Goal: Contribute content

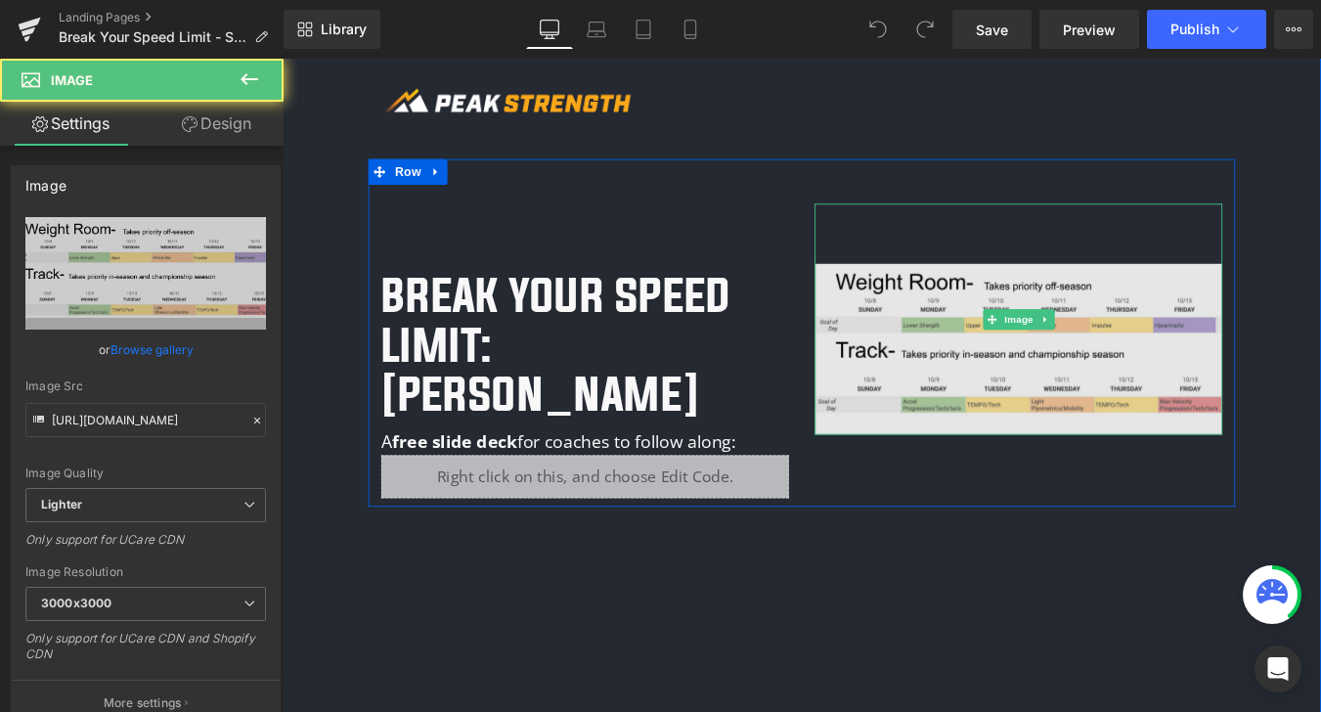
click at [989, 384] on img at bounding box center [1121, 355] width 464 height 263
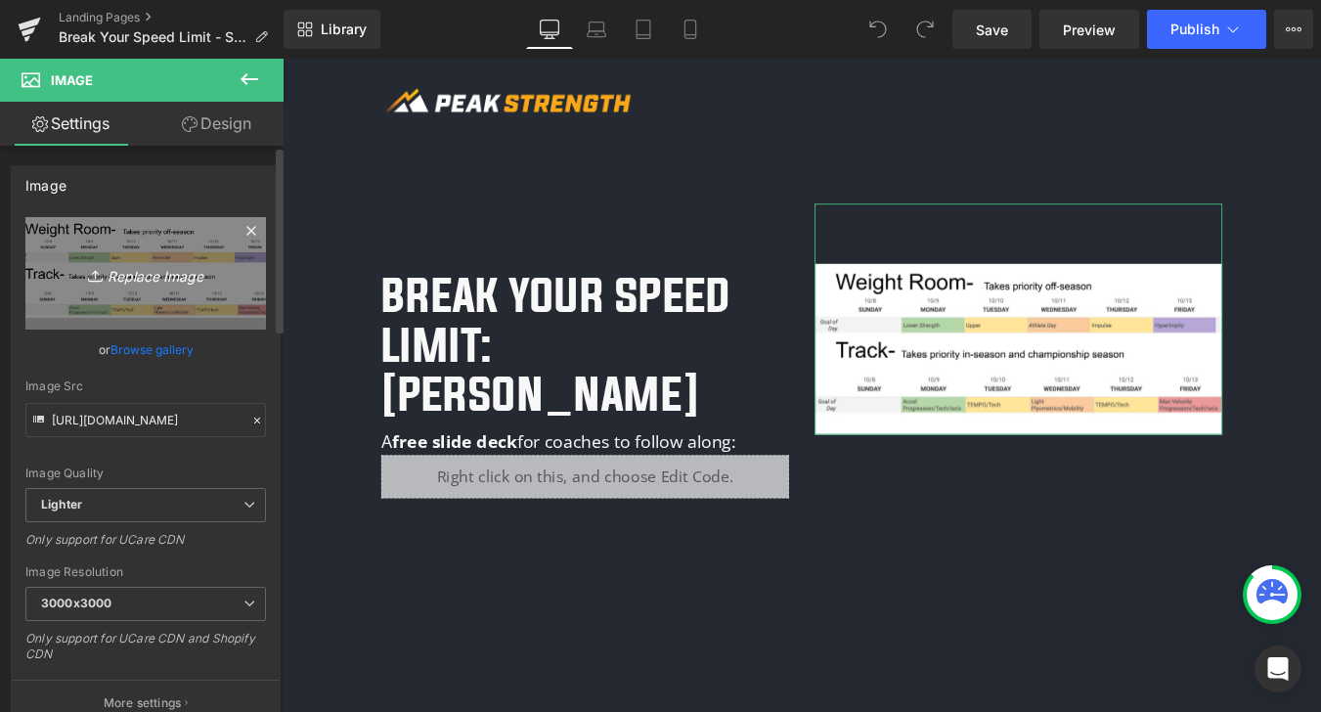
click at [154, 281] on icon "Replace Image" at bounding box center [145, 273] width 156 height 24
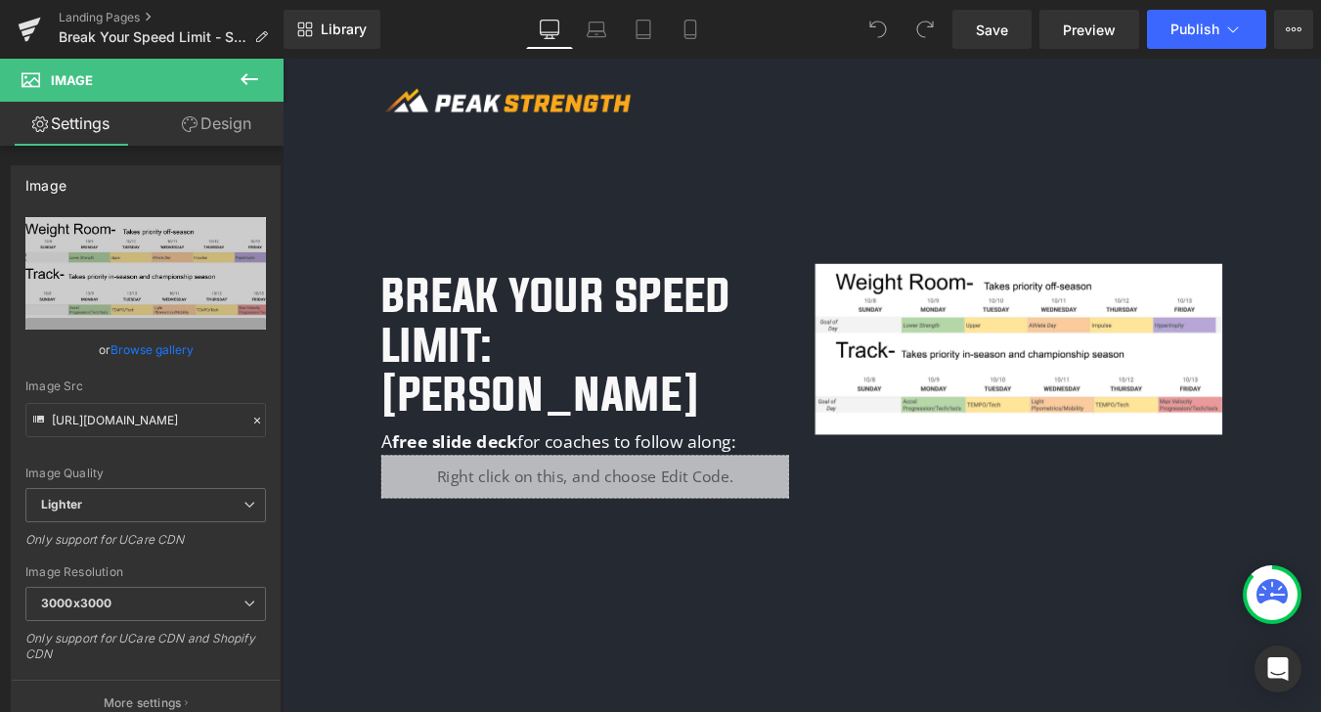
type input "C:\fakepath\Legend Speed Lecture Podcast Thumbnail.jpg"
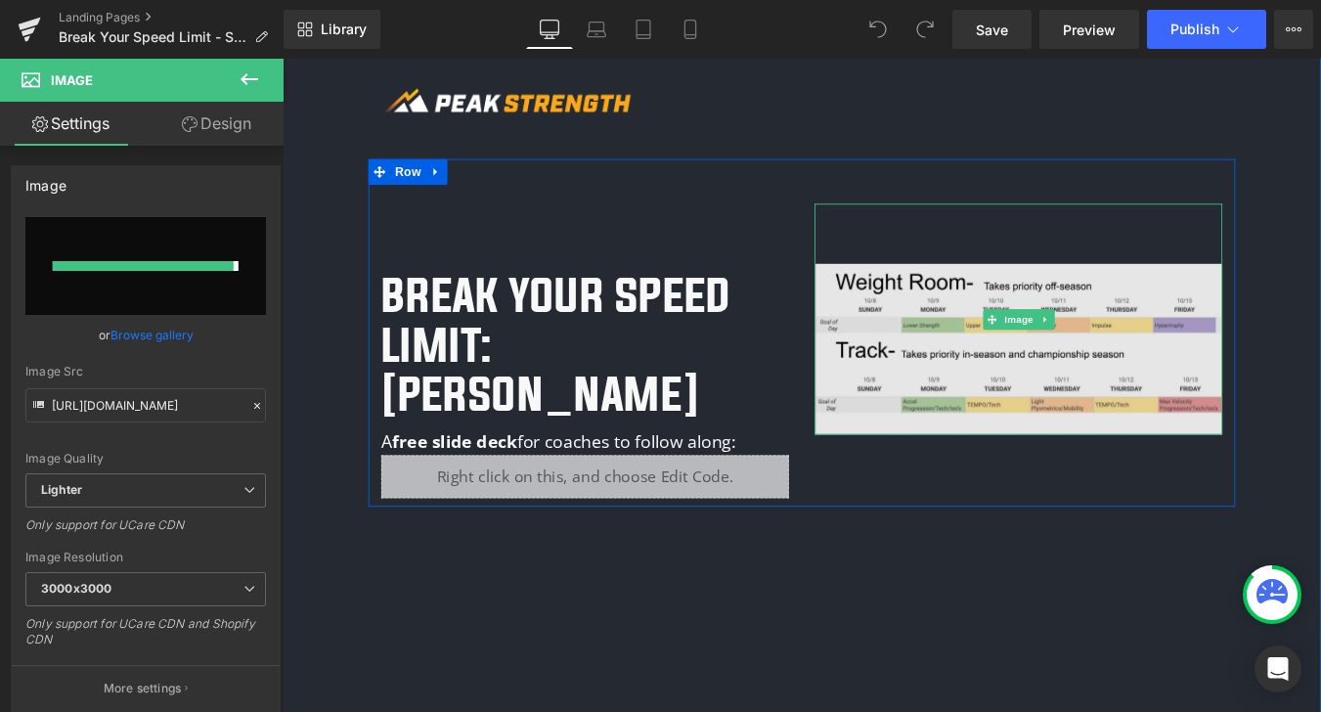
type input "[URL][DOMAIN_NAME]"
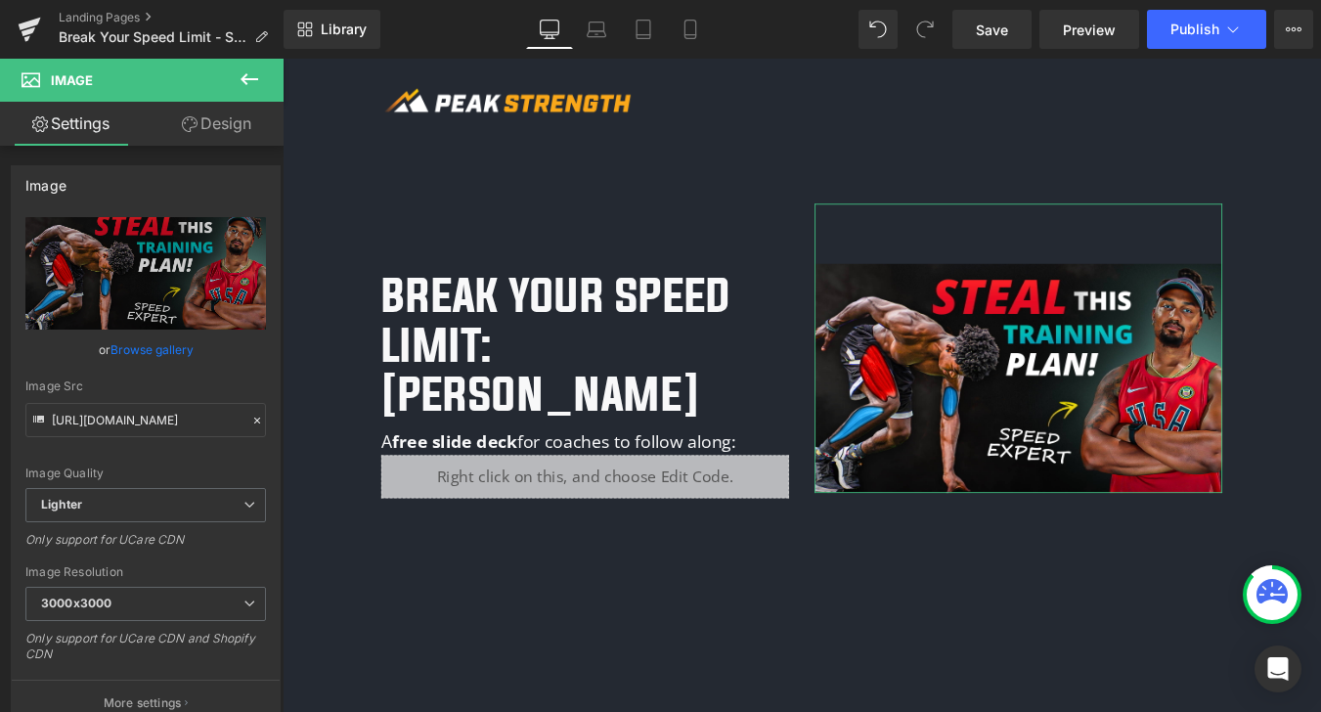
click at [220, 123] on link "Design" at bounding box center [217, 124] width 142 height 44
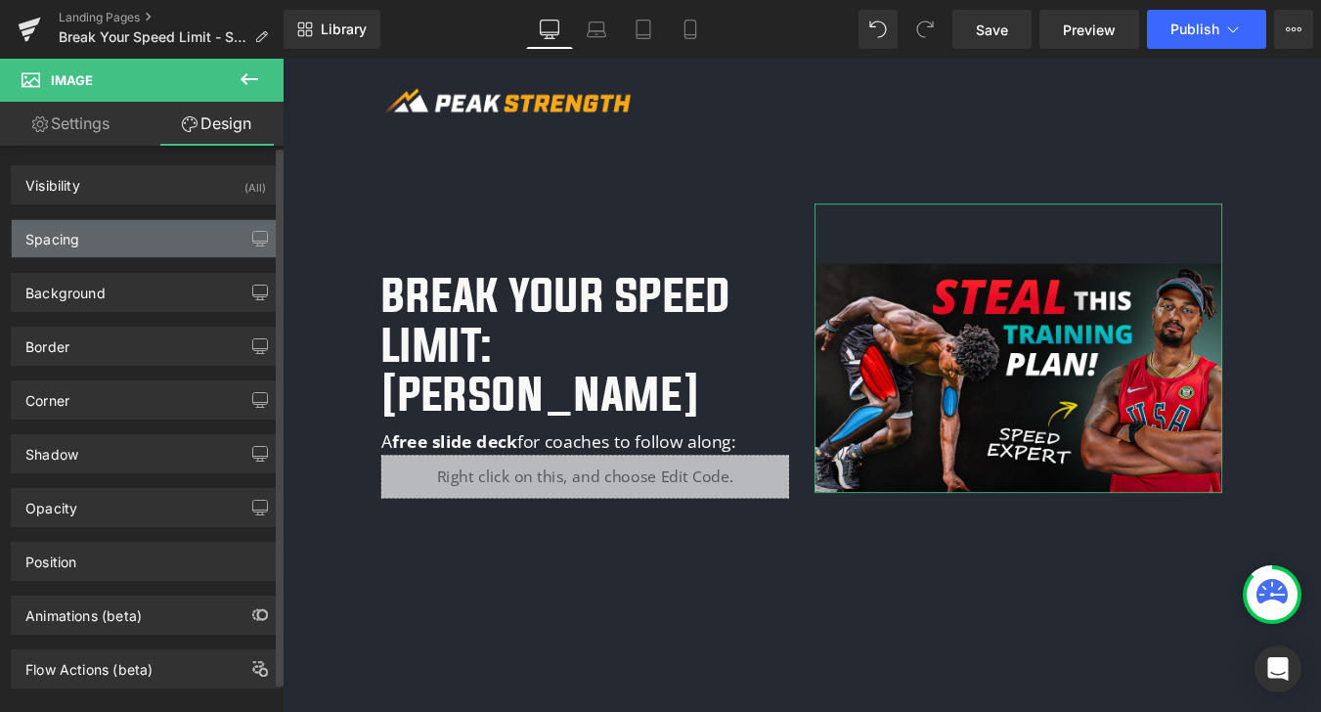
click at [112, 247] on div "Spacing" at bounding box center [146, 238] width 268 height 37
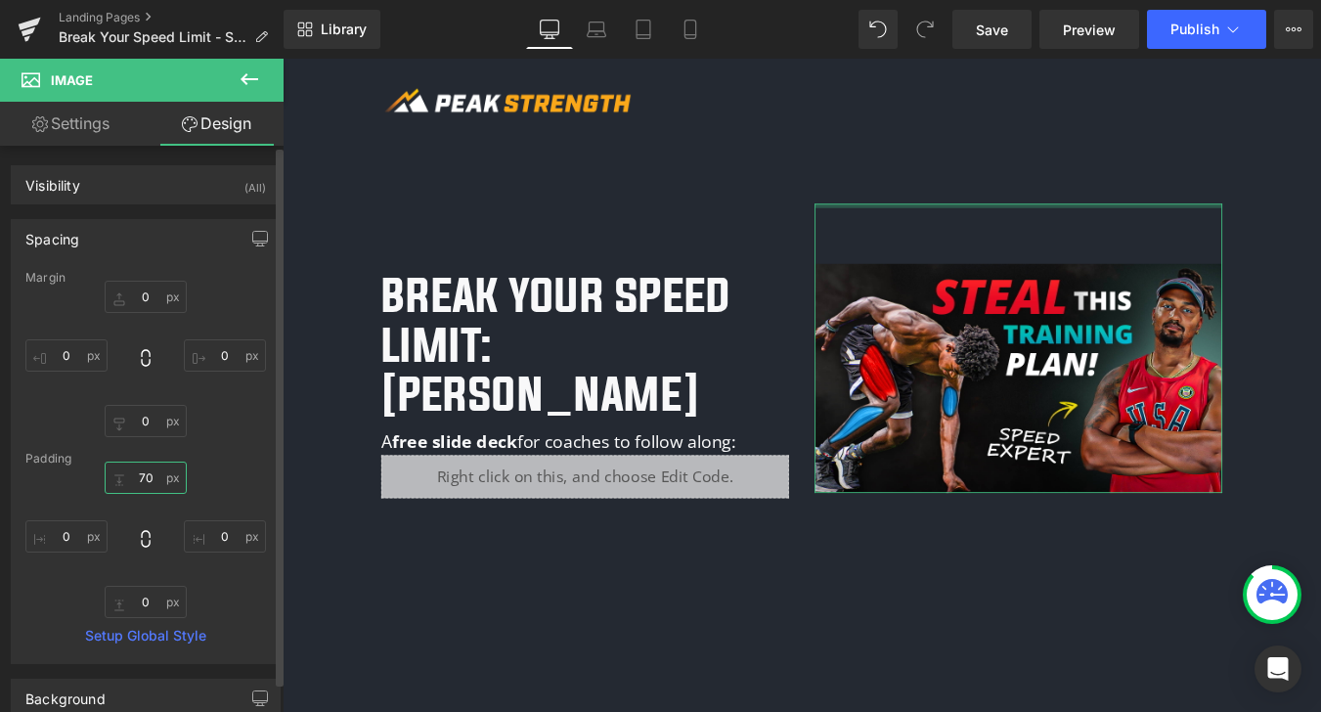
click at [149, 477] on input "70" at bounding box center [146, 477] width 82 height 32
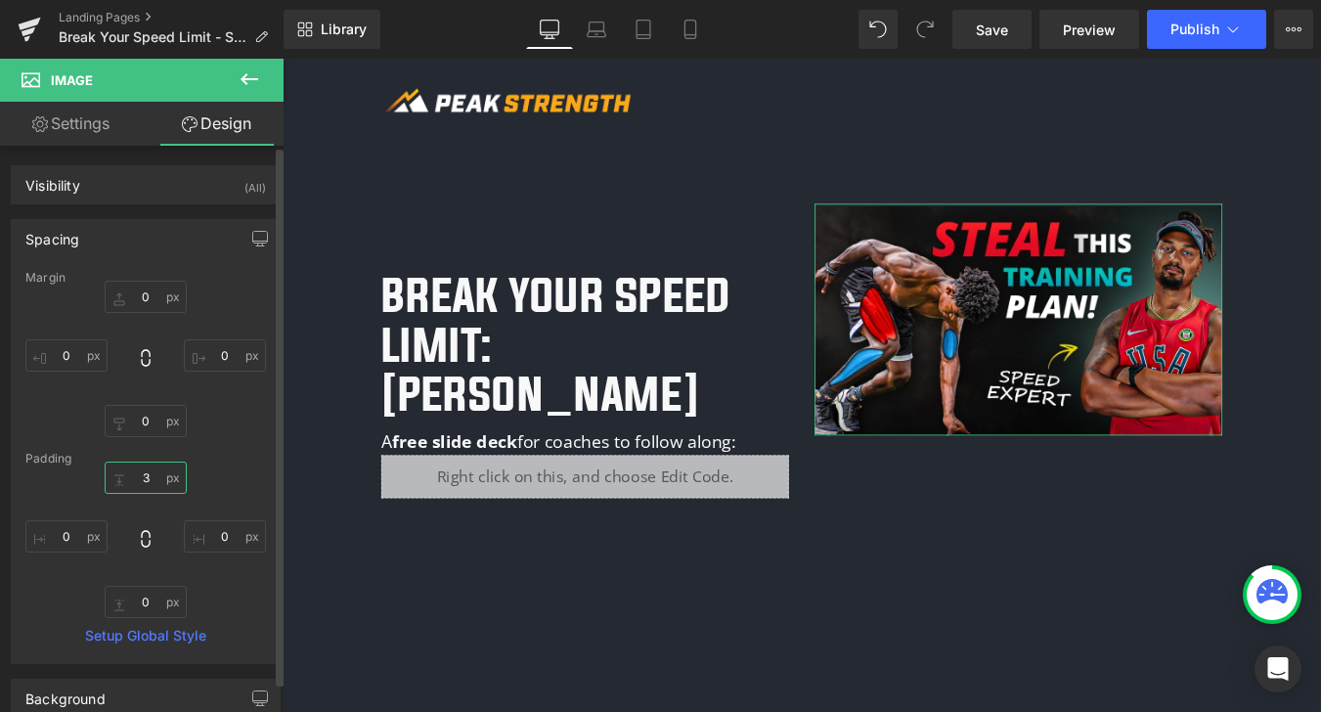
type input "30"
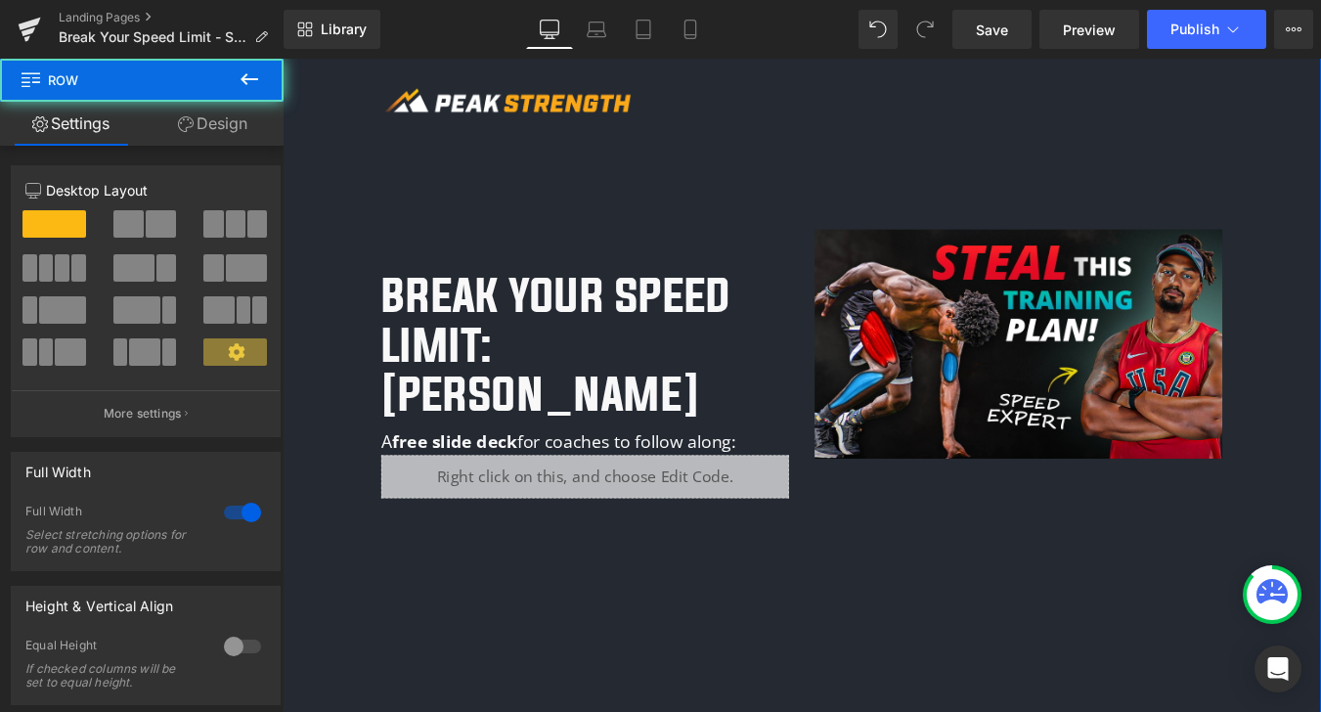
click at [694, 590] on div "Image Row Break Your Speed Limit: Legend [PERSON_NAME] Heading A free slide dec…" at bounding box center [873, 611] width 987 height 1165
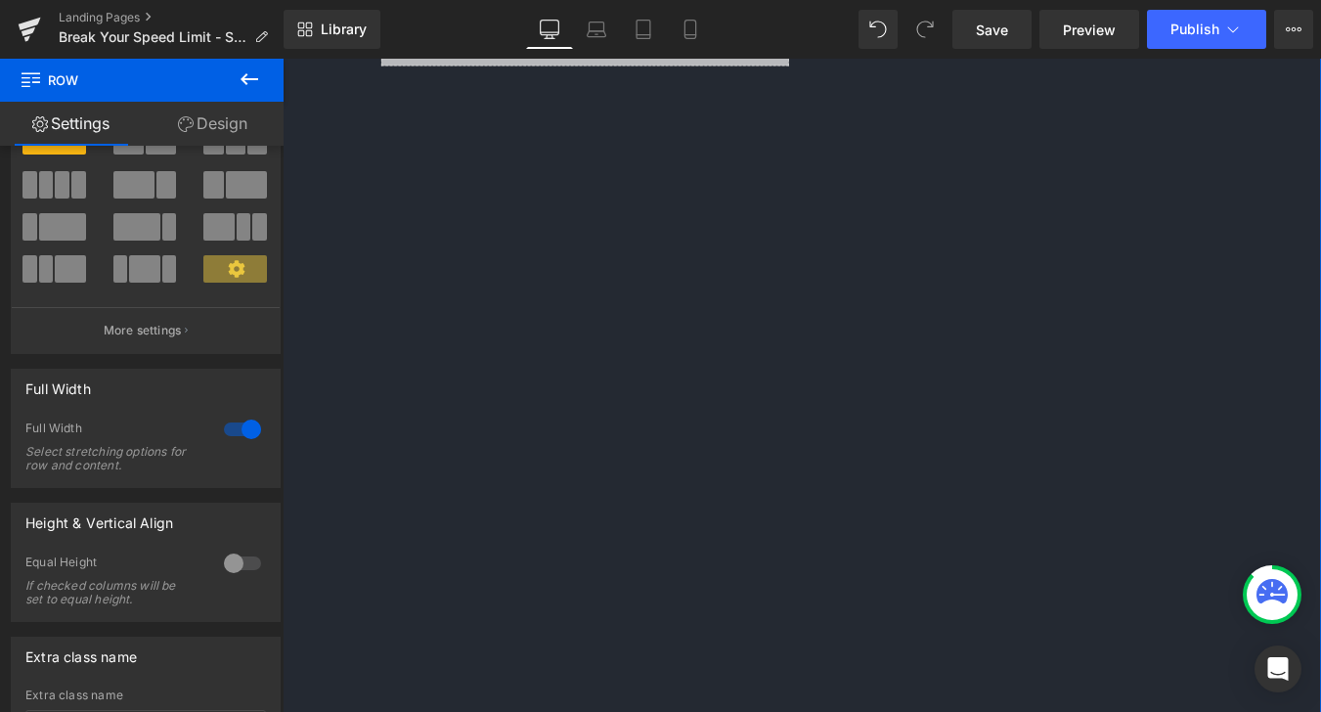
scroll to position [254, 0]
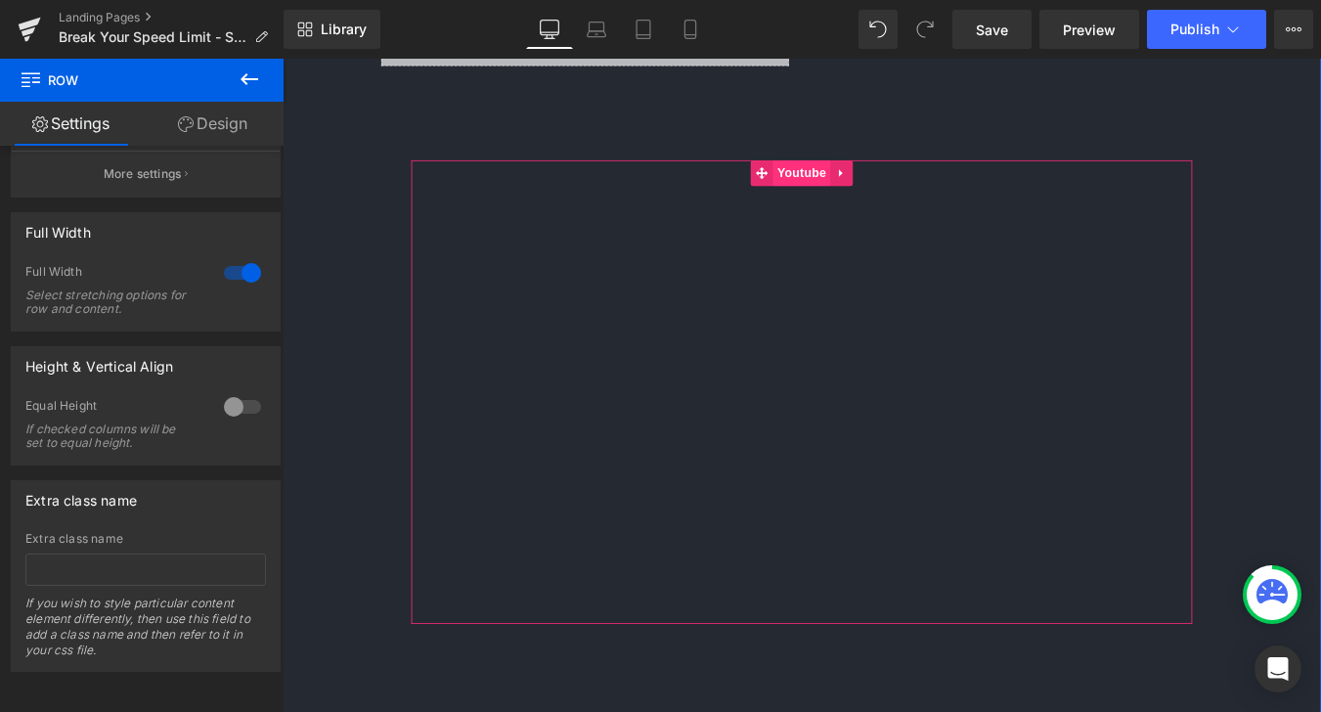
click at [873, 174] on span "Youtube" at bounding box center [873, 188] width 65 height 29
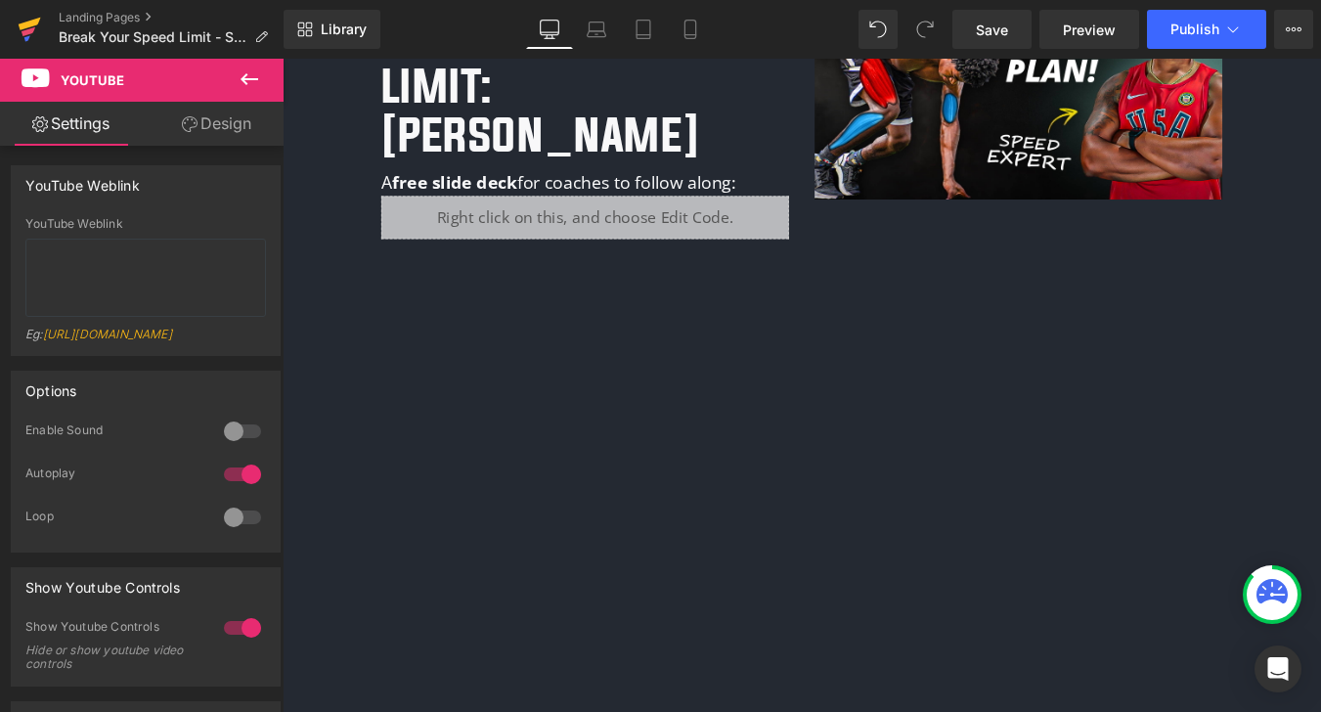
scroll to position [0, 0]
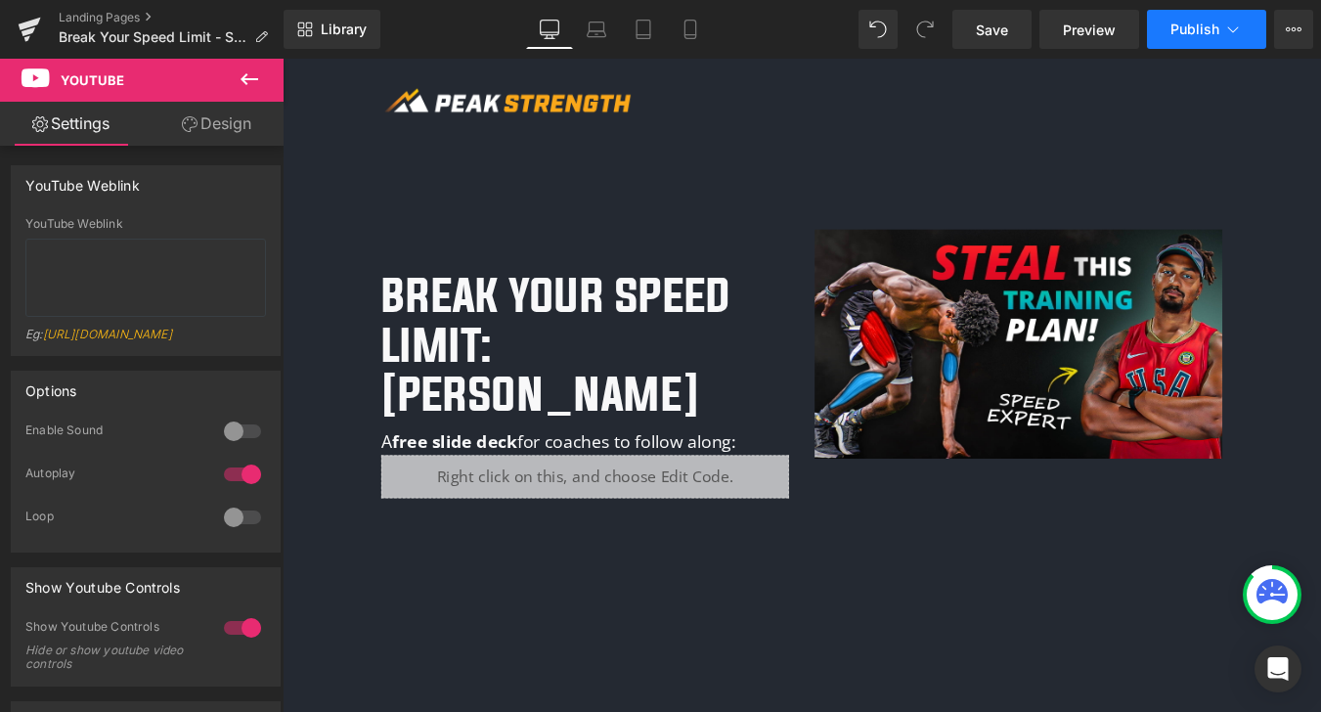
click at [1202, 32] on span "Publish" at bounding box center [1194, 30] width 49 height 16
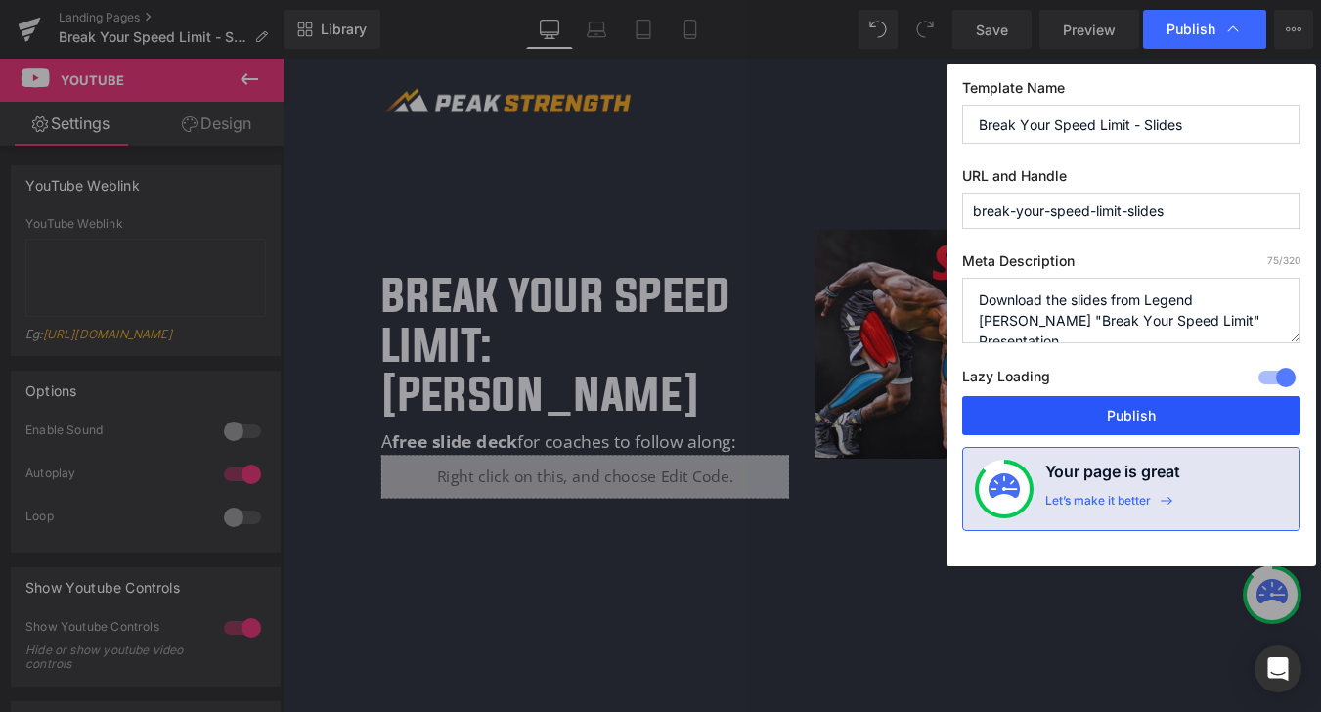
click at [1152, 415] on button "Publish" at bounding box center [1131, 415] width 338 height 39
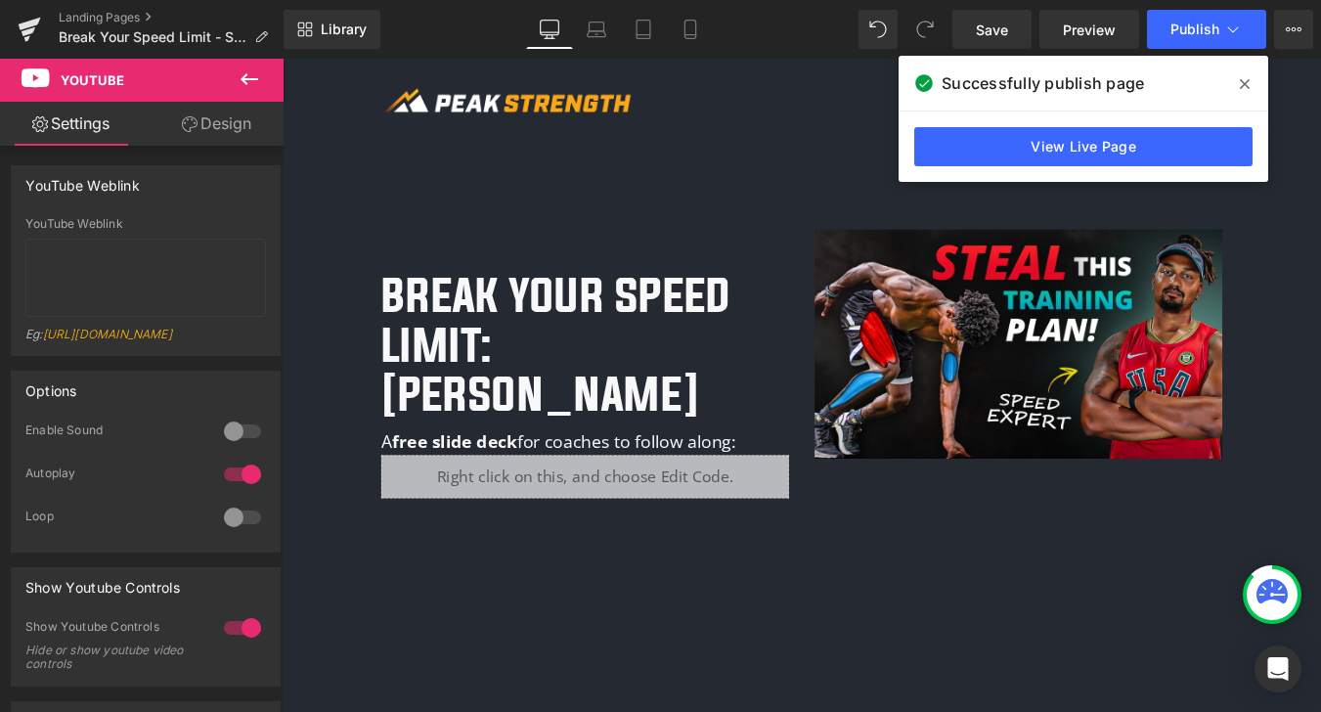
click at [1241, 83] on icon at bounding box center [1244, 84] width 10 height 16
